Goal: Information Seeking & Learning: Check status

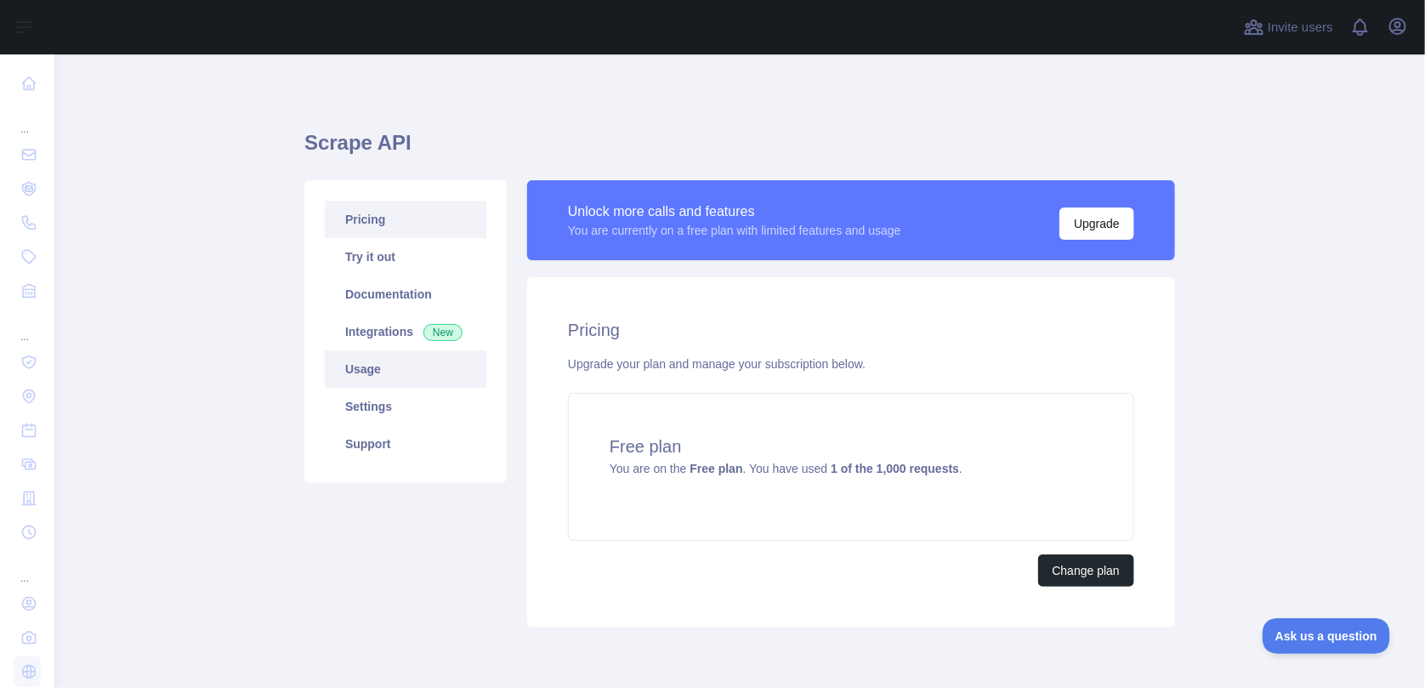
click at [369, 366] on link "Usage" at bounding box center [406, 368] width 162 height 37
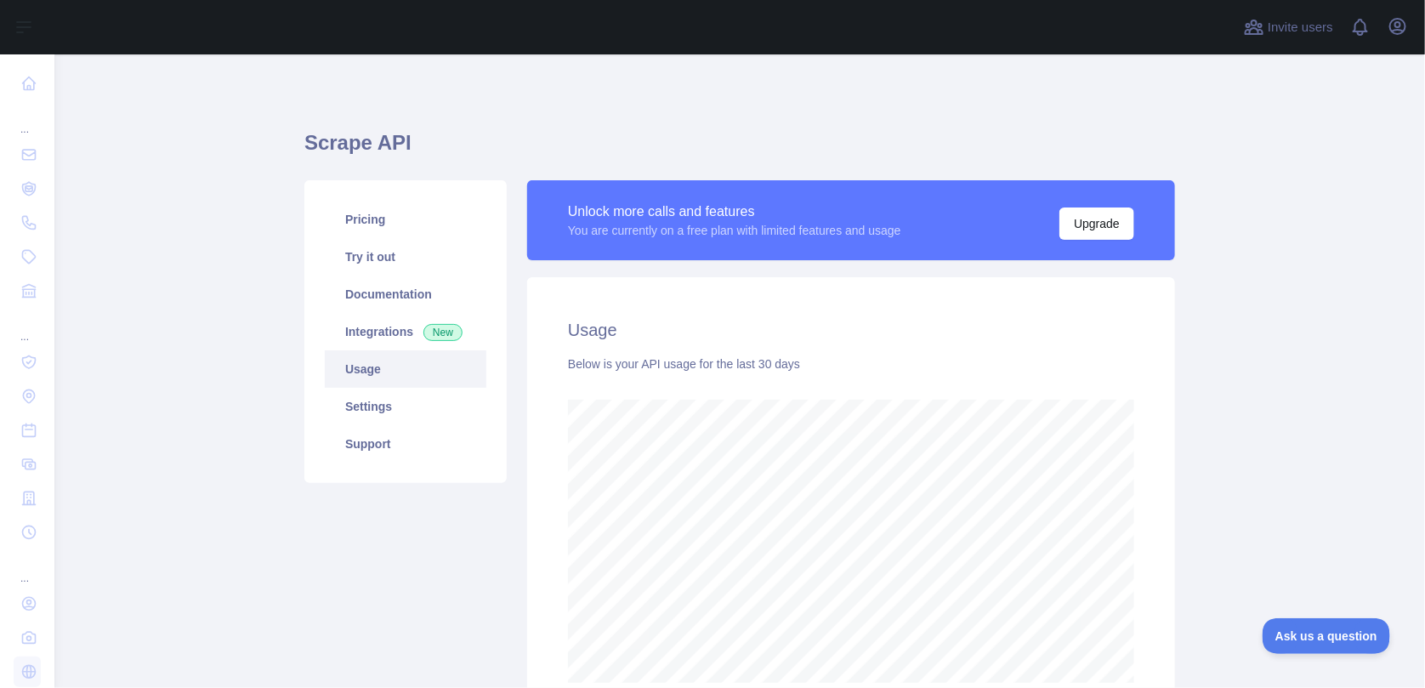
scroll to position [632, 1358]
